Goal: Obtain resource: Download file/media

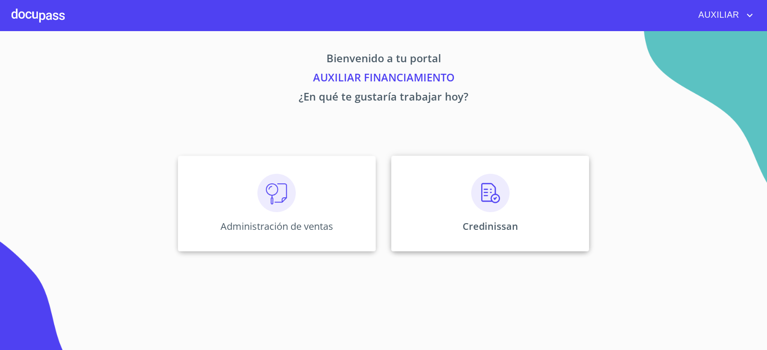
click at [469, 210] on div "Credinissan" at bounding box center [490, 204] width 198 height 96
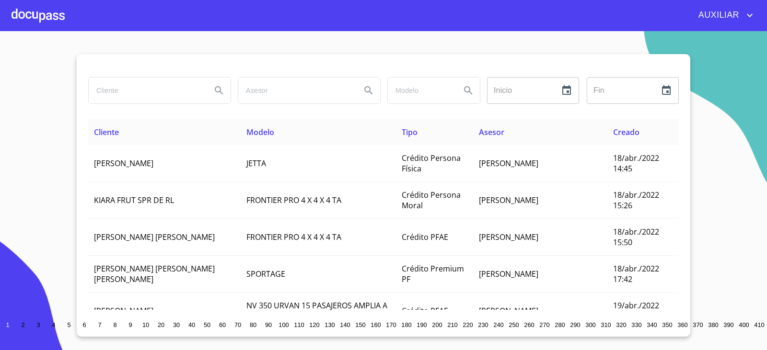
click at [126, 105] on div at bounding box center [159, 90] width 150 height 35
click at [126, 98] on input "search" at bounding box center [146, 91] width 115 height 26
type input "[PERSON_NAME]"
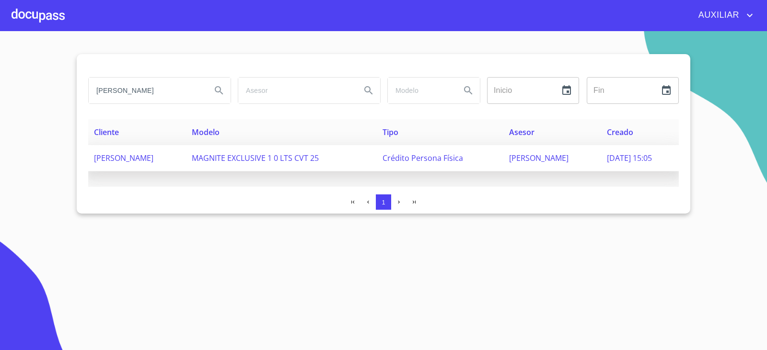
click at [169, 164] on td "[PERSON_NAME]" at bounding box center [137, 158] width 98 height 26
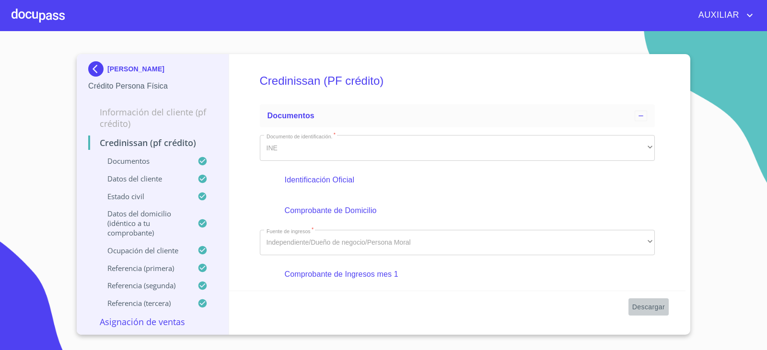
click at [650, 311] on span "Descargar" at bounding box center [648, 308] width 33 height 12
